Goal: Find specific page/section: Find specific page/section

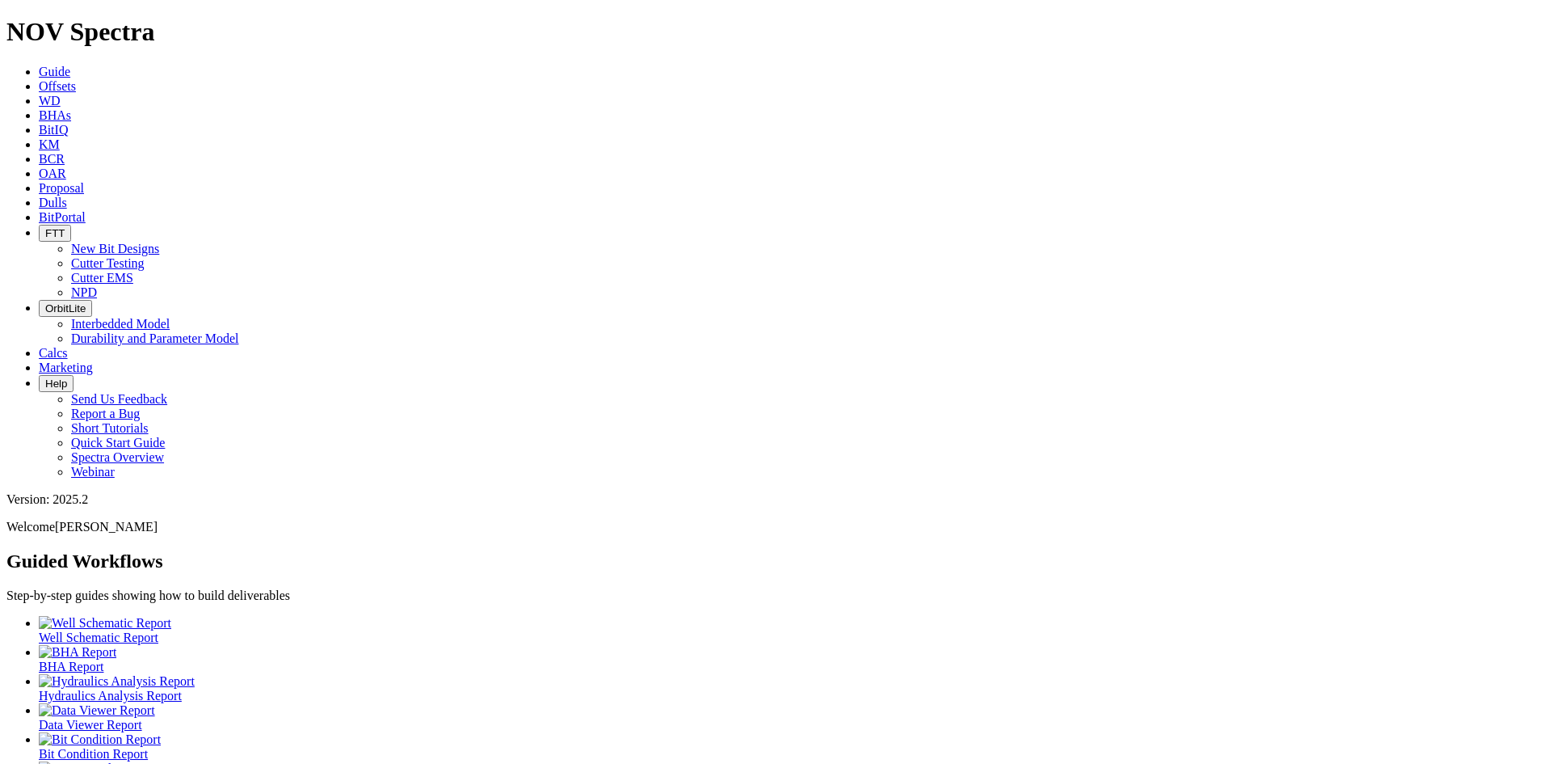
click at [65, 227] on span "FTT" at bounding box center [54, 233] width 19 height 12
click at [145, 256] on link "Cutter Testing" at bounding box center [108, 263] width 74 height 14
drag, startPoint x: 774, startPoint y: 27, endPoint x: 788, endPoint y: 40, distance: 18.9
click at [65, 227] on span "FTT" at bounding box center [54, 233] width 19 height 12
click at [133, 271] on link "Cutter EMS" at bounding box center [102, 278] width 62 height 14
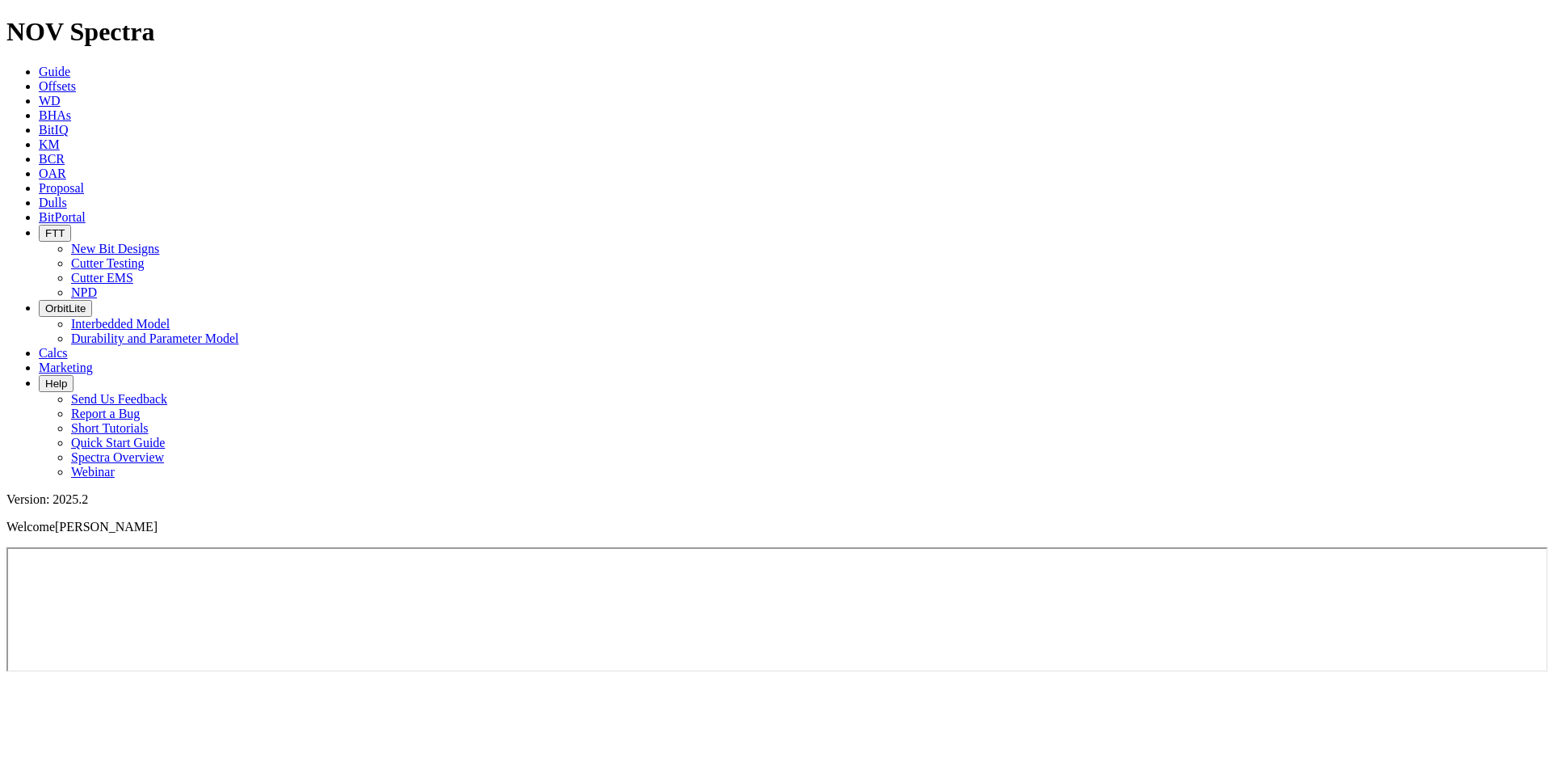
click at [71, 225] on button "FTT" at bounding box center [55, 233] width 32 height 17
click at [145, 256] on link "Cutter Testing" at bounding box center [108, 263] width 74 height 14
